Goal: Book appointment/travel/reservation

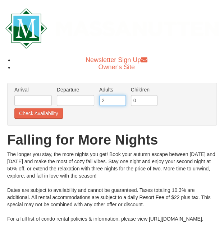
click at [110, 102] on input "2" at bounding box center [112, 100] width 27 height 11
click at [120, 98] on input "3" at bounding box center [112, 100] width 27 height 11
click at [121, 102] on input "2" at bounding box center [112, 100] width 27 height 11
type input "1"
click at [121, 102] on input "1" at bounding box center [112, 100] width 27 height 11
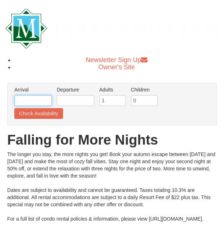
click at [37, 103] on input "text" at bounding box center [32, 100] width 37 height 11
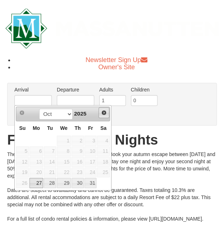
click at [104, 112] on span "Next" at bounding box center [104, 113] width 6 height 6
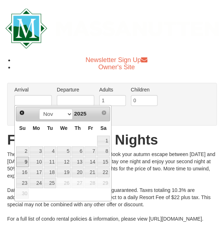
click at [23, 160] on link "9" at bounding box center [22, 162] width 13 height 10
type input "[DATE]"
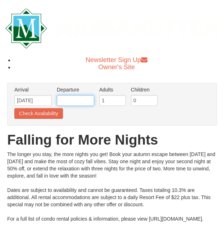
click at [80, 99] on input "text" at bounding box center [75, 100] width 37 height 11
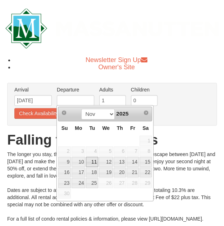
click at [93, 161] on link "11" at bounding box center [92, 162] width 12 height 10
type input "[DATE]"
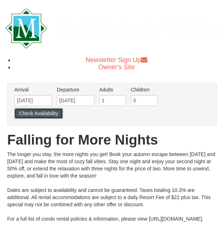
click at [48, 116] on button "Check Availability" at bounding box center [38, 113] width 48 height 11
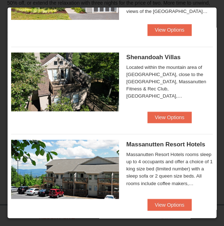
scroll to position [127, 0]
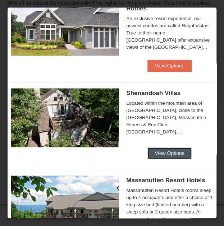
click at [157, 150] on button "View Options" at bounding box center [169, 152] width 44 height 11
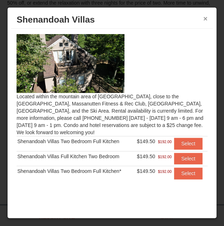
click at [205, 18] on button "×" at bounding box center [205, 18] width 4 height 7
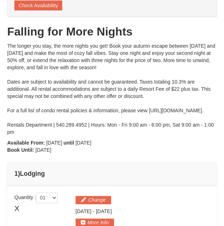
scroll to position [0, 0]
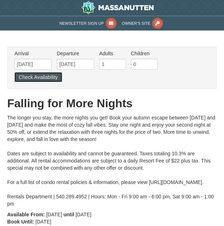
click at [45, 76] on button "Check Availability" at bounding box center [38, 77] width 48 height 10
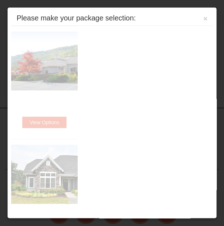
scroll to position [273, 0]
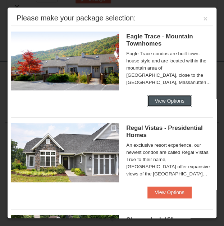
click at [164, 107] on button "View Options" at bounding box center [169, 100] width 44 height 11
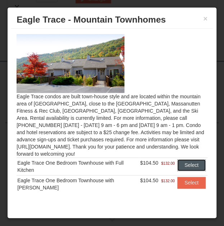
click at [181, 168] on button "Select" at bounding box center [191, 164] width 28 height 11
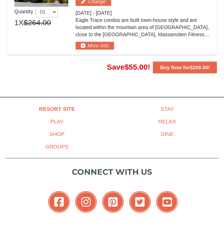
scroll to position [215, 0]
